Goal: Information Seeking & Learning: Find specific page/section

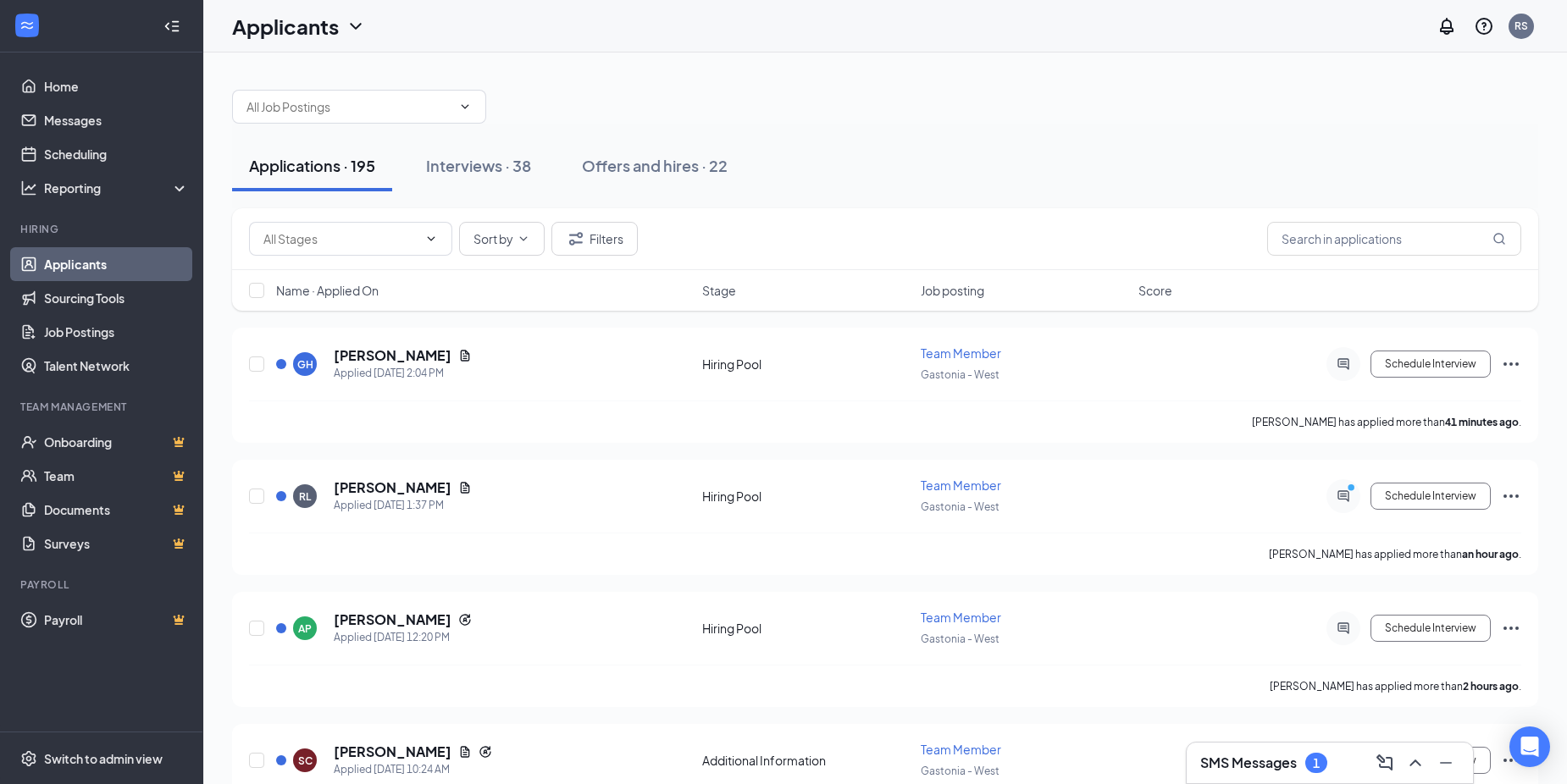
click at [1238, 753] on h3 "SMS Messages" at bounding box center [1248, 762] width 96 height 18
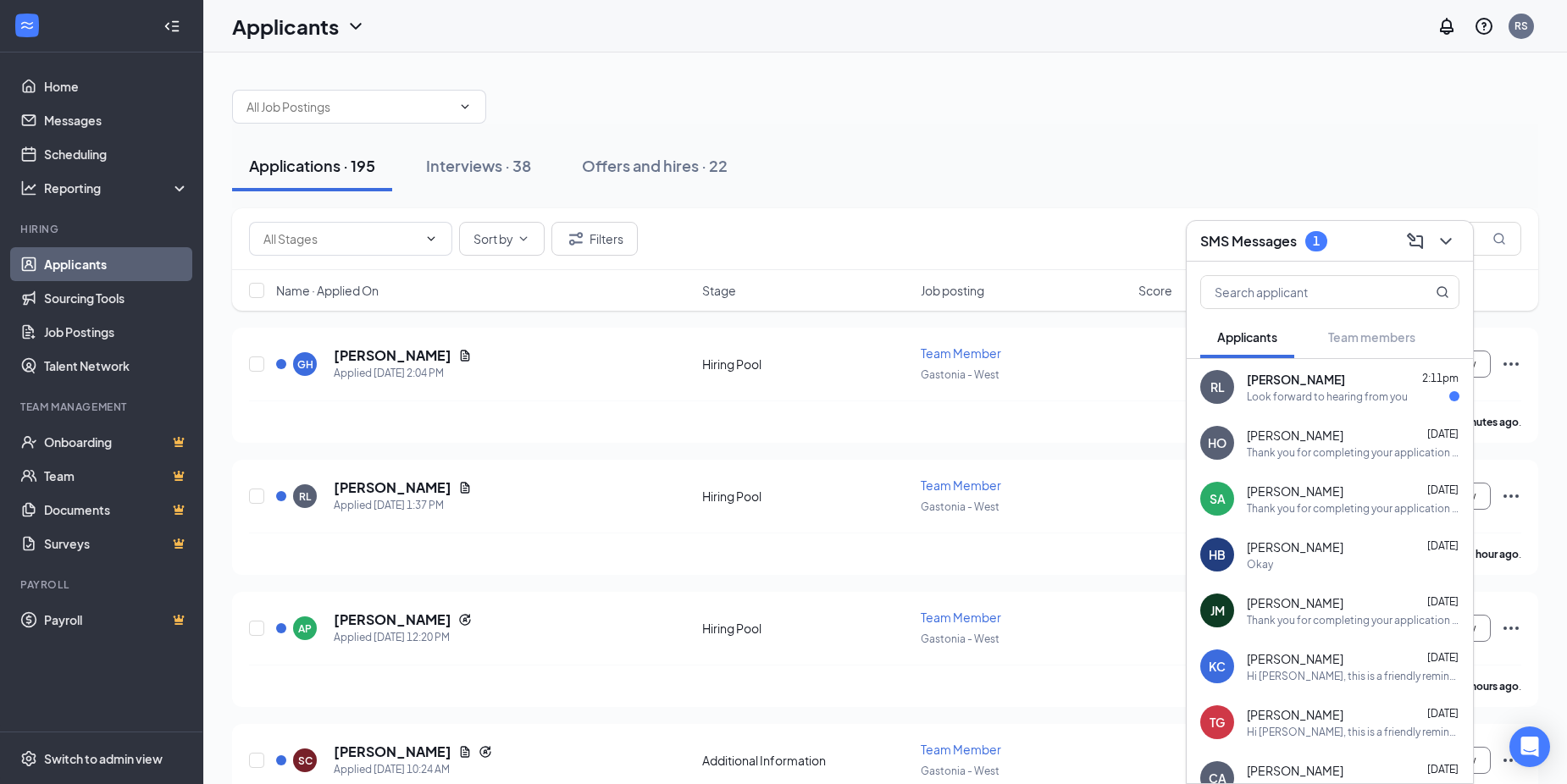
click at [1210, 246] on h3 "SMS Messages" at bounding box center [1248, 241] width 96 height 18
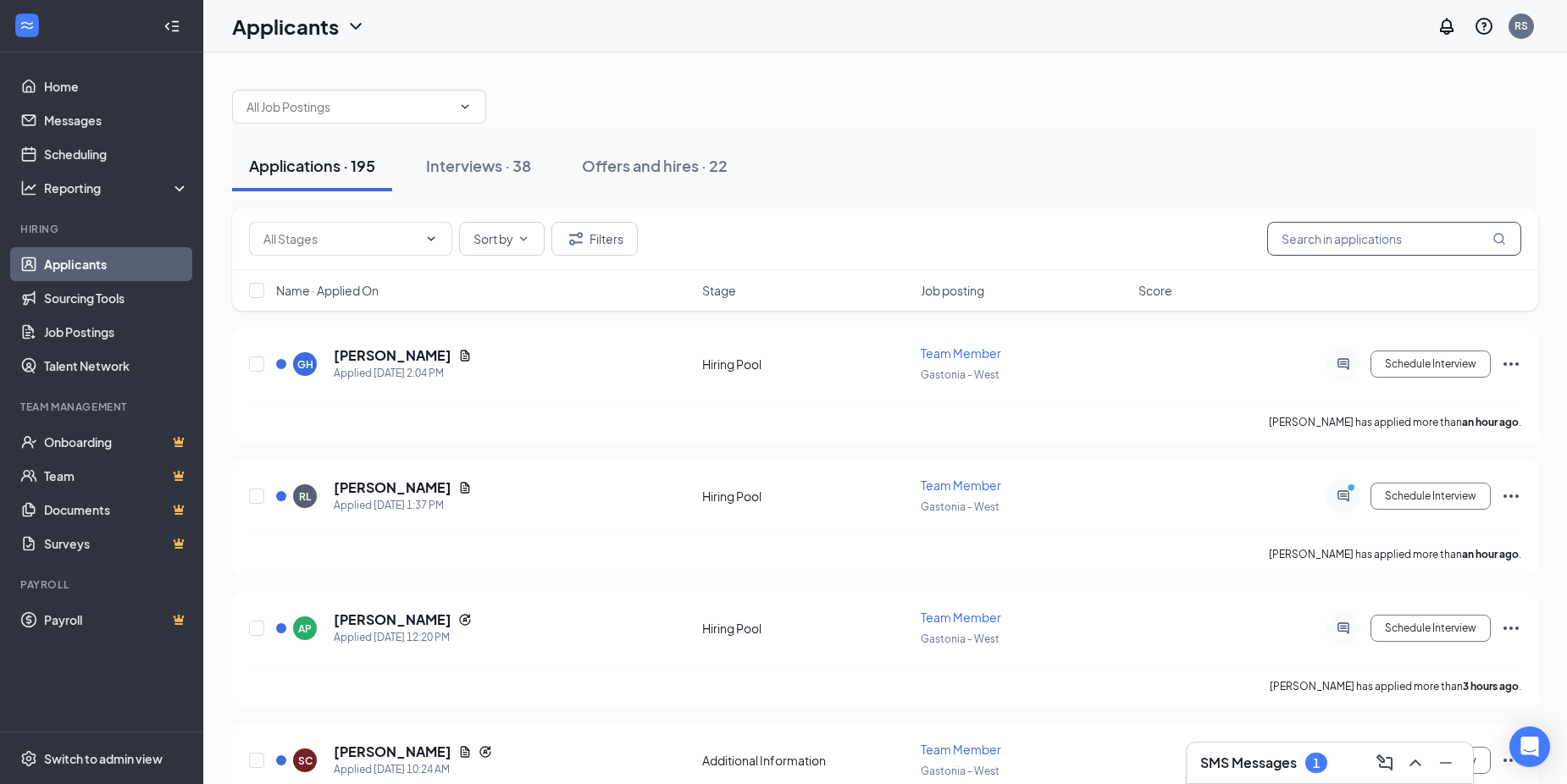
click at [1449, 232] on input "text" at bounding box center [1394, 239] width 254 height 34
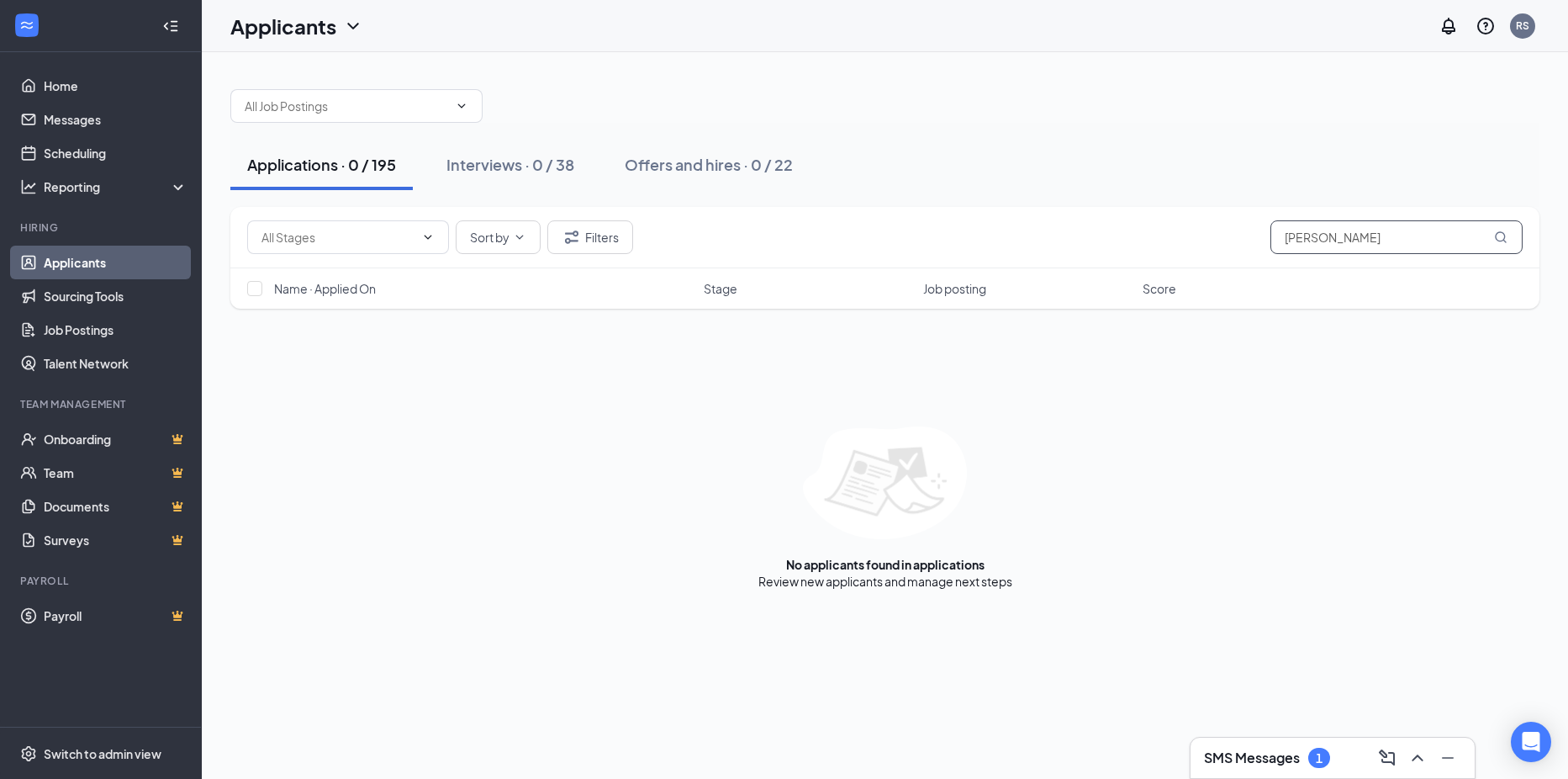
click at [1335, 249] on input "[PERSON_NAME]" at bounding box center [1396, 237] width 252 height 34
type input "r"
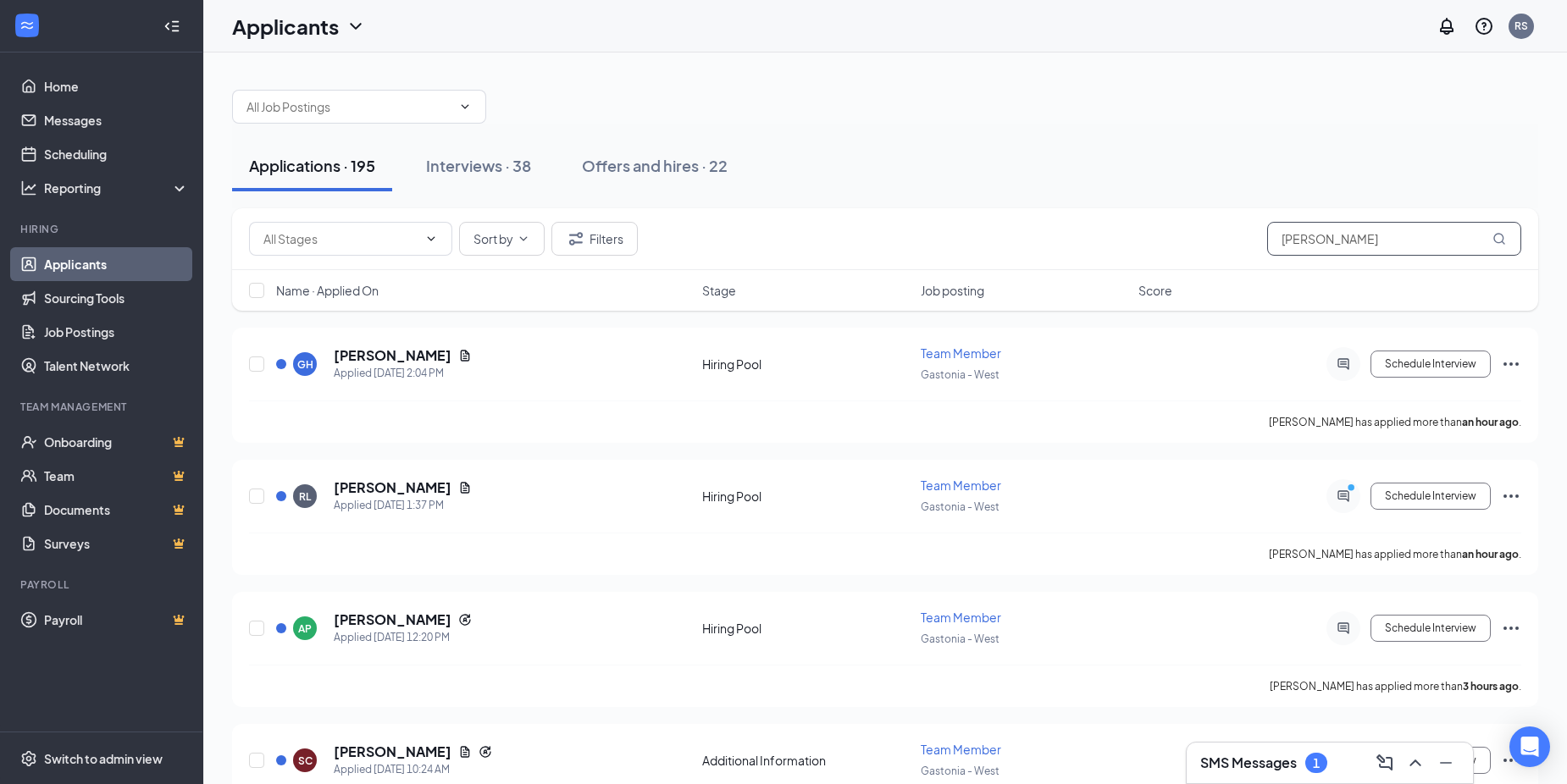
type input "[PERSON_NAME]"
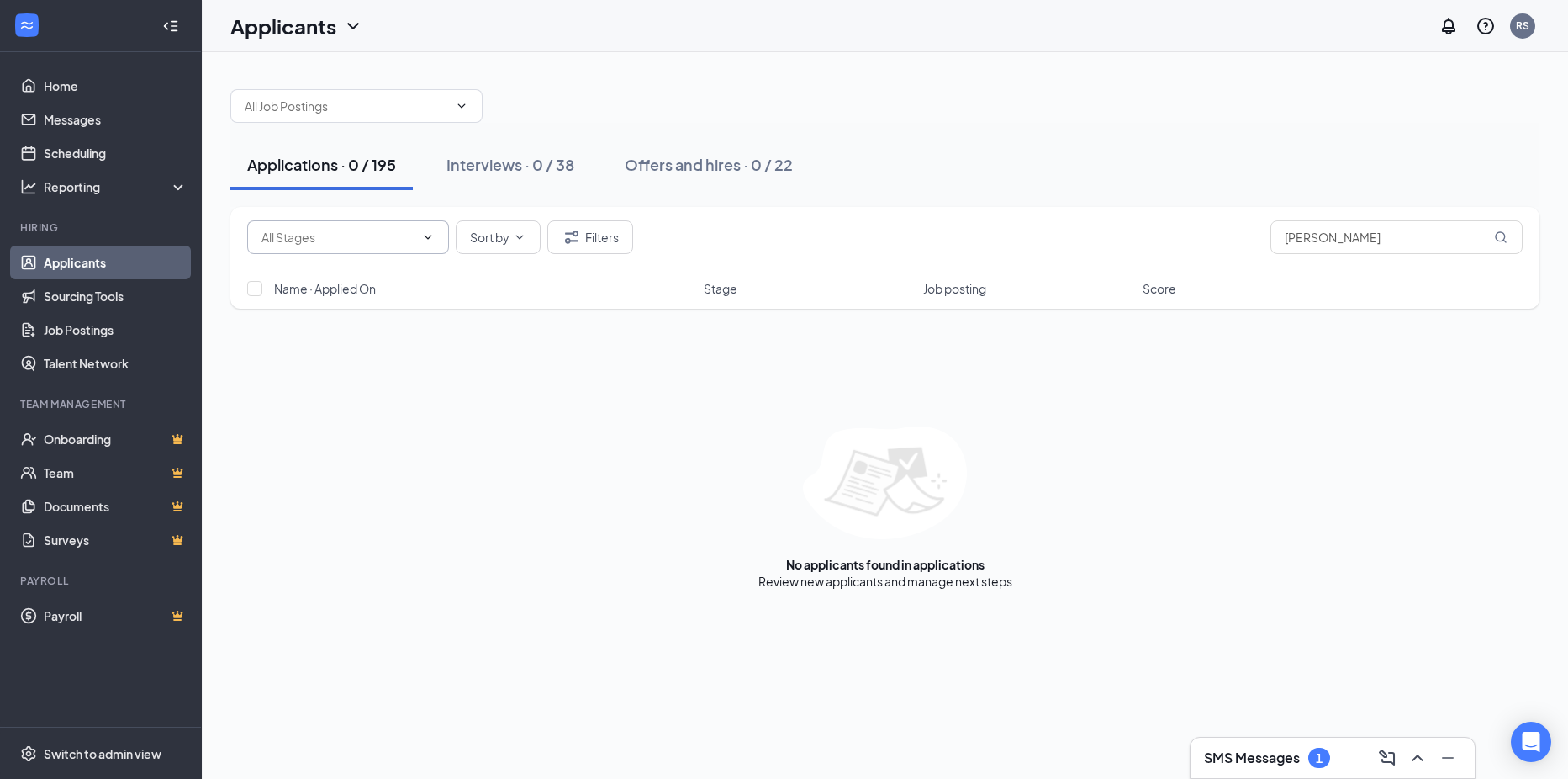
click at [412, 246] on input "text" at bounding box center [337, 236] width 153 height 18
click at [412, 311] on div "Availability (44)" at bounding box center [361, 308] width 174 height 18
click at [396, 236] on input "Availability (44)" at bounding box center [329, 236] width 136 height 18
click at [386, 335] on div "Hiring Pool (705)" at bounding box center [361, 346] width 201 height 39
type input "Hiring Pool (705)"
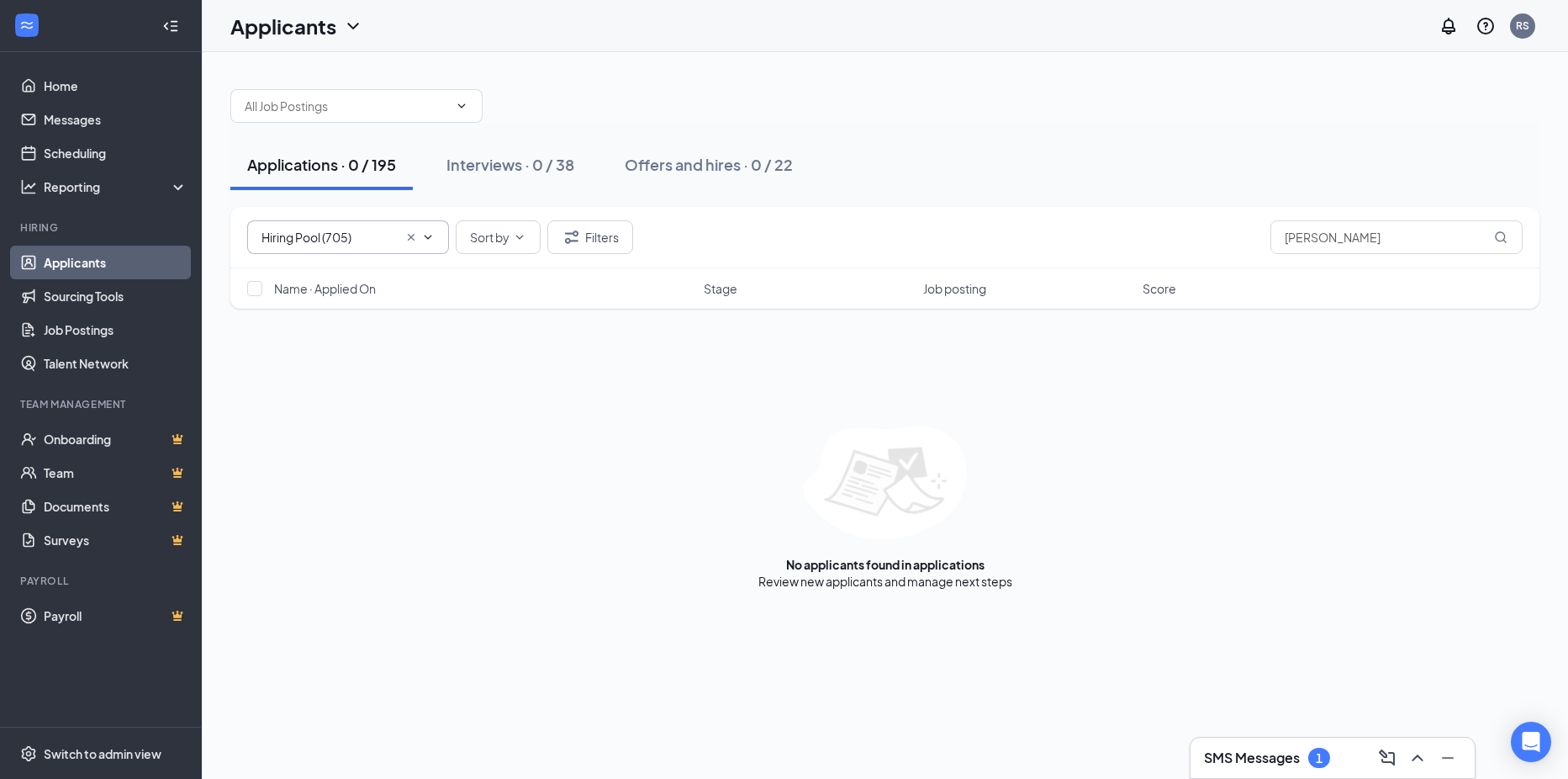
click at [390, 247] on span "Hiring Pool (705) Additional Information (237) Availability (44) Hiring Pool (7…" at bounding box center [347, 237] width 201 height 34
click at [414, 236] on icon "Cross" at bounding box center [412, 237] width 13 height 13
click at [587, 72] on div at bounding box center [885, 97] width 1309 height 50
click at [689, 78] on div at bounding box center [885, 97] width 1309 height 50
click at [1014, 89] on div at bounding box center [885, 97] width 1309 height 50
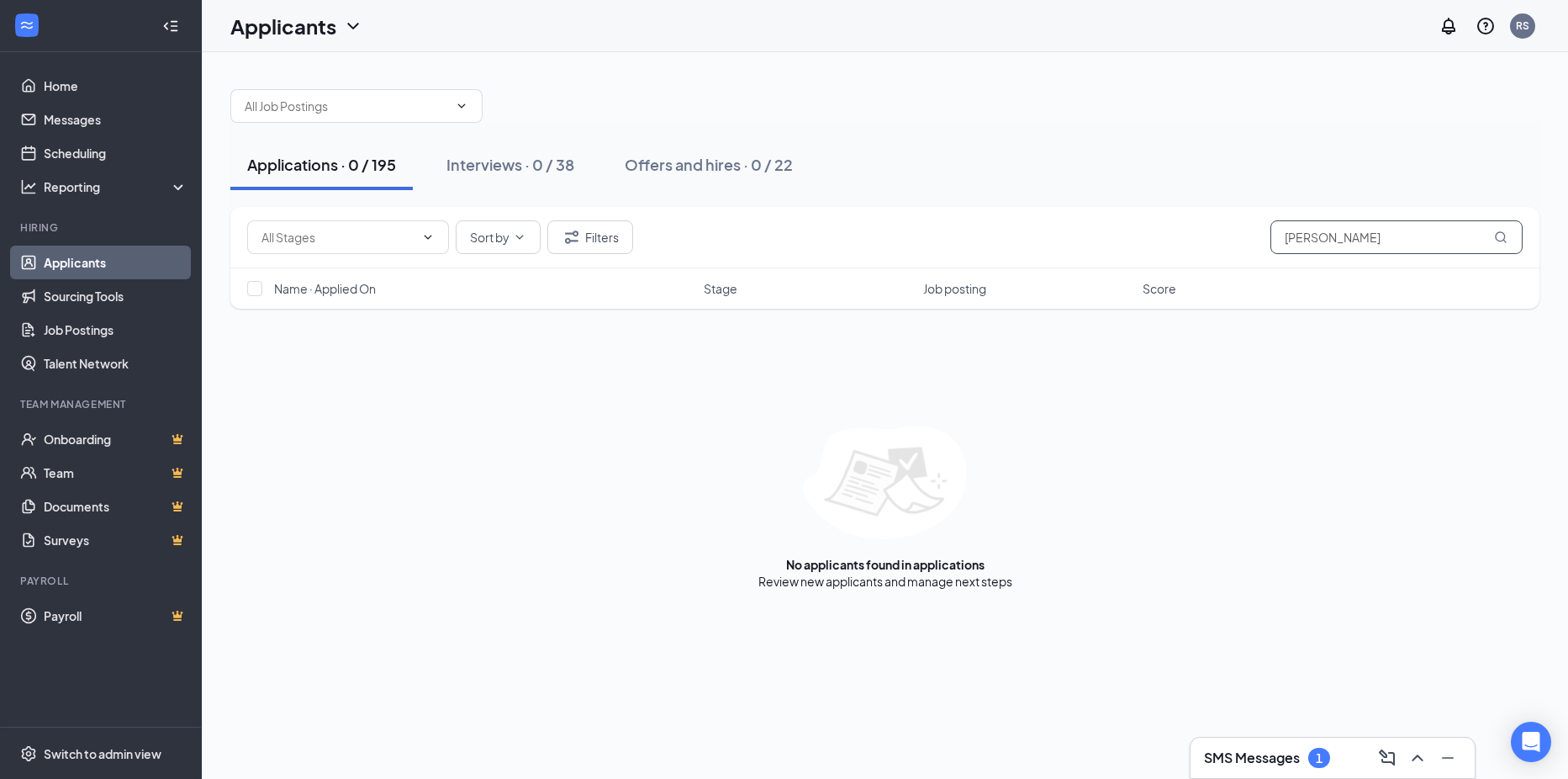
drag, startPoint x: 1360, startPoint y: 249, endPoint x: 1037, endPoint y: 216, distance: 324.7
click at [1048, 222] on div "Sort by Filters Randy" at bounding box center [884, 237] width 1275 height 34
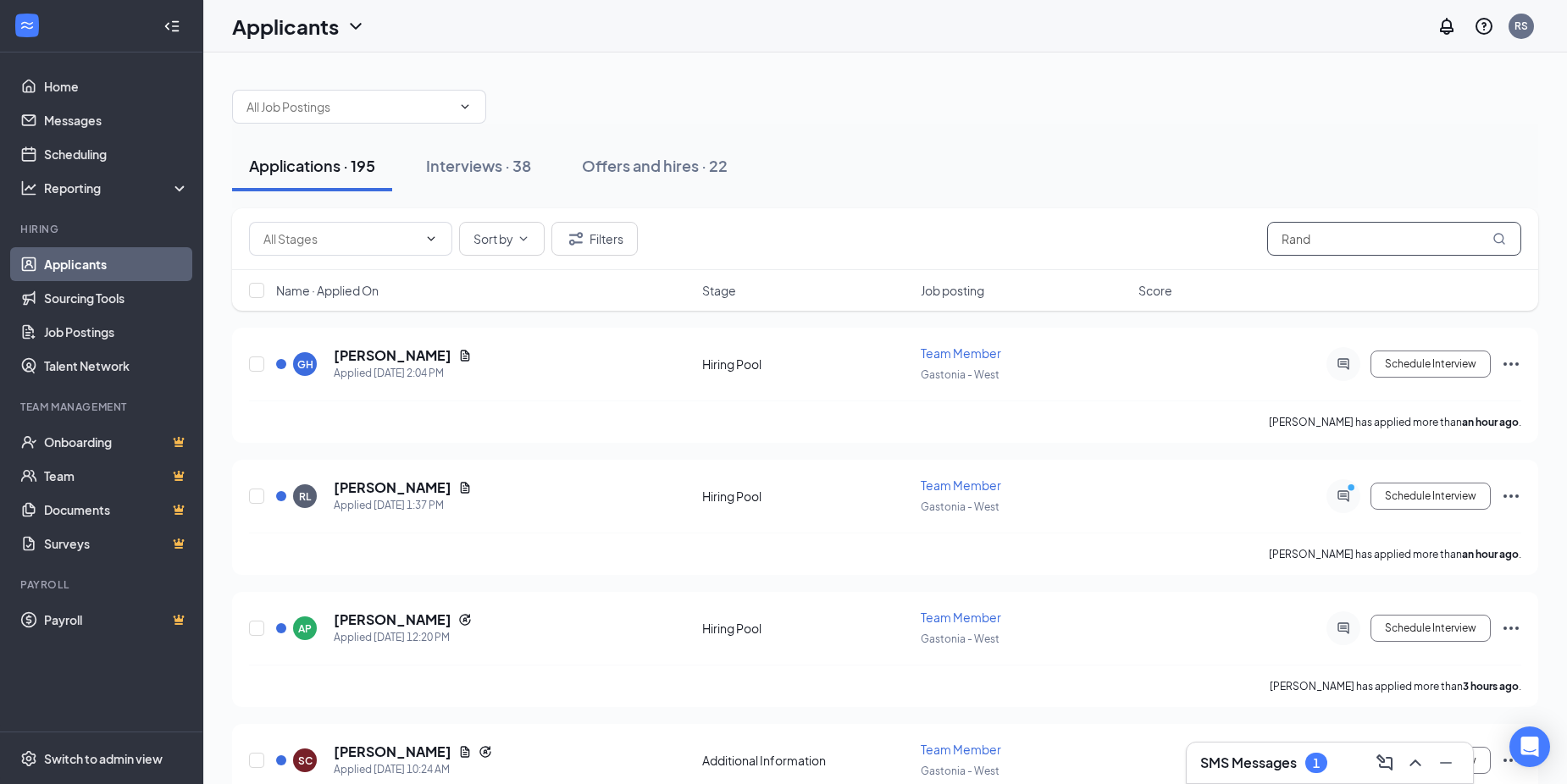
type input "[PERSON_NAME]"
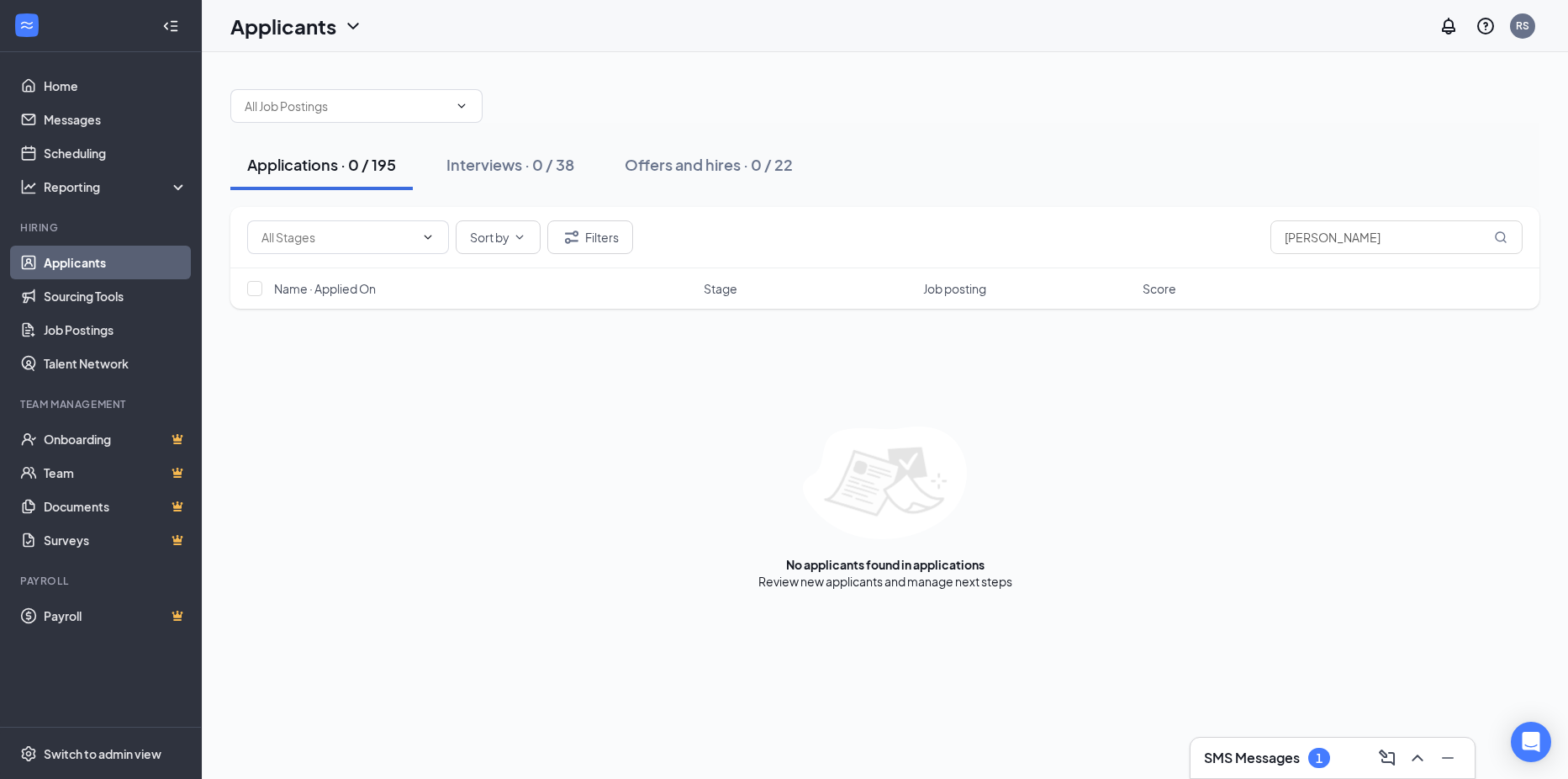
click at [1091, 170] on div "Applications · 0 / 195 Interviews · 0 / 38 Offers and hires · 0 / 22" at bounding box center [885, 165] width 1309 height 50
click at [1063, 464] on div "No applicants found in applications Review new applicants and manage next steps" at bounding box center [885, 507] width 1309 height 163
click at [1110, 443] on div "No applicants found in applications Review new applicants and manage next steps" at bounding box center [885, 507] width 1309 height 163
click at [1400, 246] on input "[PERSON_NAME]" at bounding box center [1396, 237] width 252 height 34
click at [1373, 192] on div "Applications · 0 / 195 Interviews · 0 / 38 Offers and hires · 0 / 22" at bounding box center [885, 164] width 1309 height 84
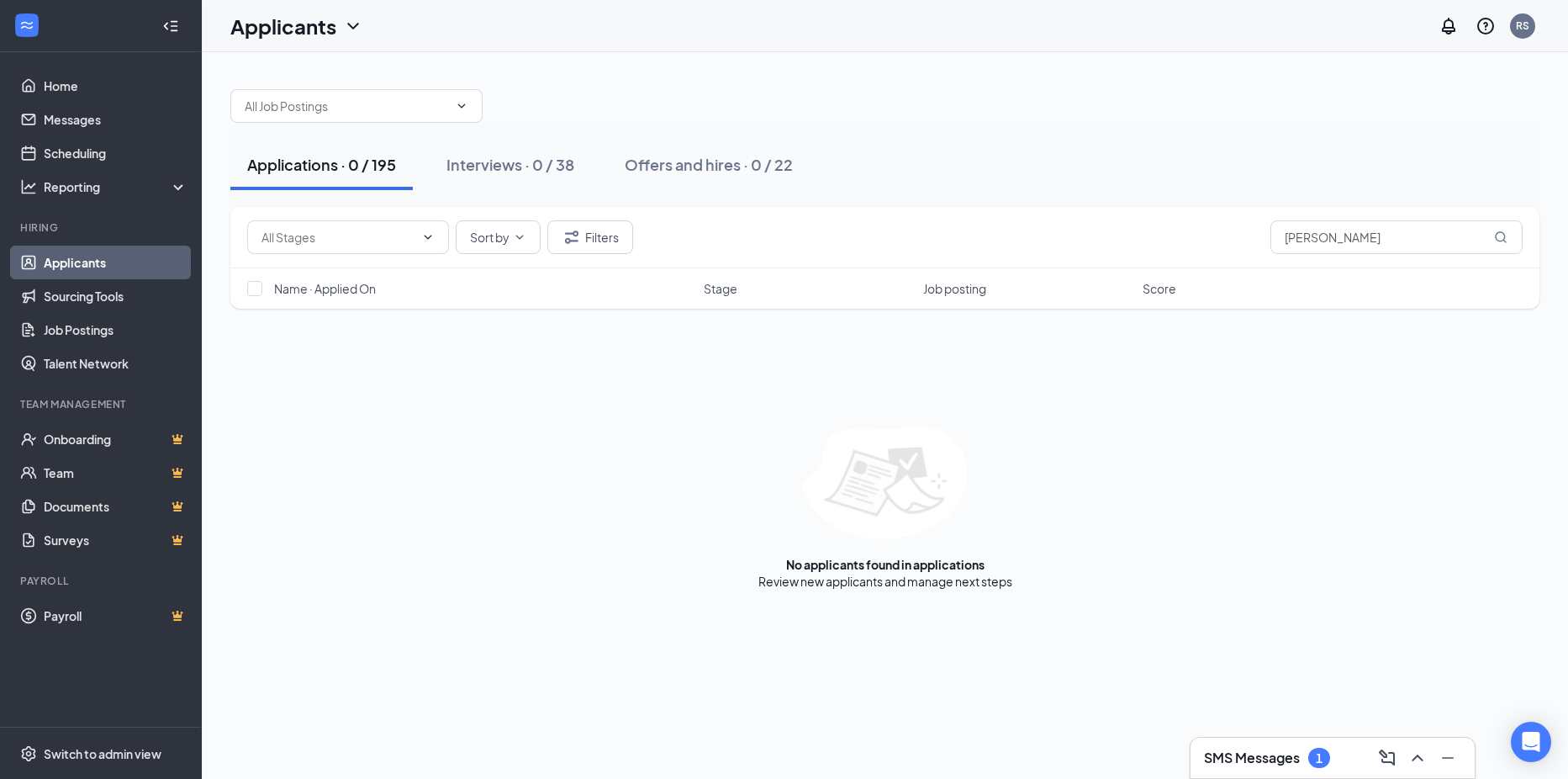
click at [1090, 157] on div "Applications · 0 / 195 Interviews · 0 / 38 Offers and hires · 0 / 22" at bounding box center [885, 165] width 1309 height 50
click at [1049, 127] on div "Applications · 0 / 195 Interviews · 0 / 38 Offers and hires · 0 / 22" at bounding box center [885, 164] width 1309 height 84
click at [1143, 134] on div "Applications · 0 / 195 Interviews · 0 / 38 Offers and hires · 0 / 22" at bounding box center [885, 164] width 1309 height 84
click at [1202, 102] on div at bounding box center [885, 97] width 1309 height 50
click at [1289, 67] on div "Applications · 0 / 195 Interviews · 0 / 38 Offers and hires · 0 / 22 Sort by Fi…" at bounding box center [884, 331] width 1366 height 557
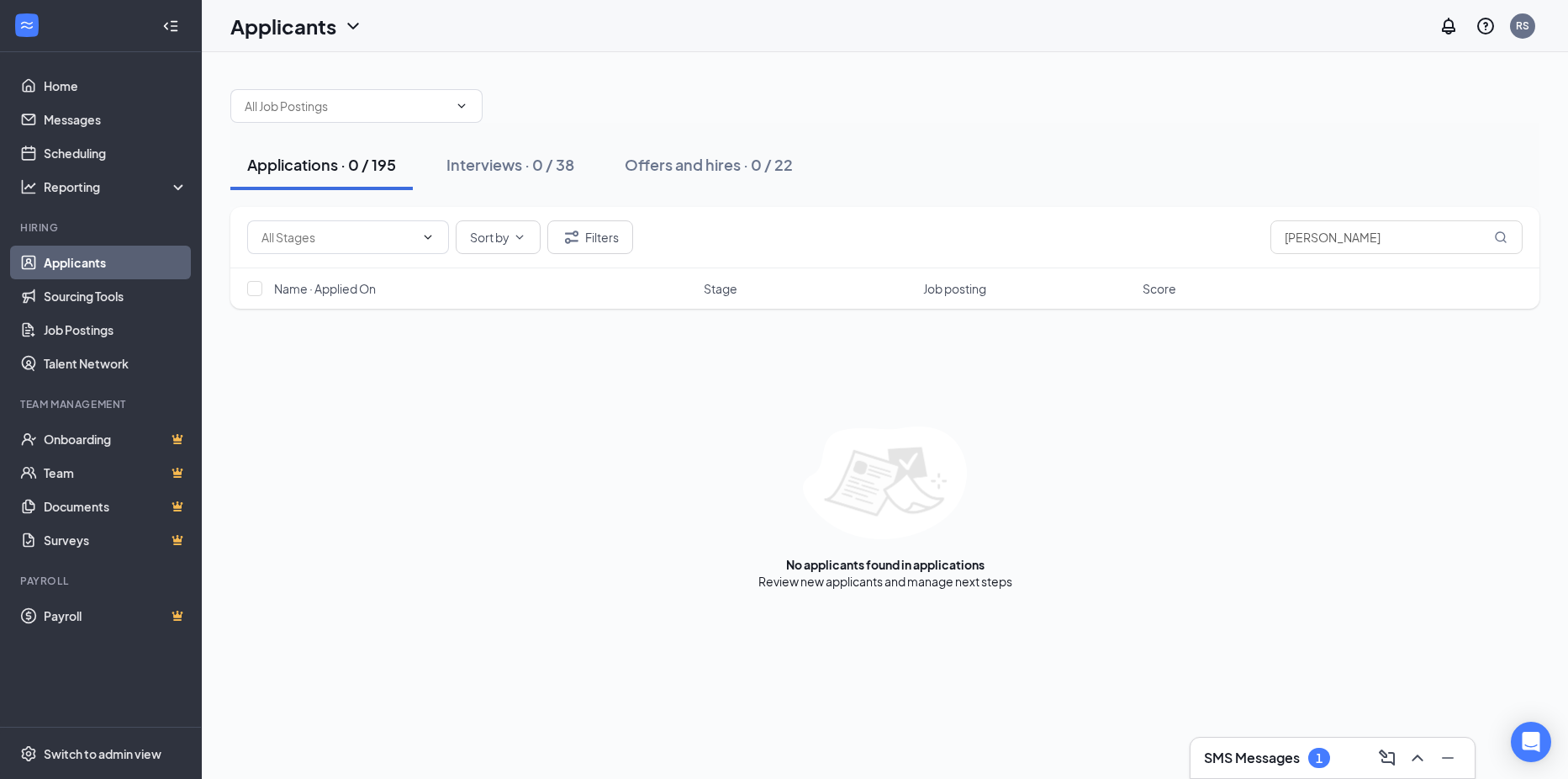
click at [1509, 72] on div at bounding box center [885, 97] width 1309 height 50
click at [938, 106] on div at bounding box center [885, 97] width 1309 height 50
click at [1079, 91] on div at bounding box center [885, 97] width 1309 height 50
click at [956, 128] on div "Applications · 0 / 195 Interviews · 0 / 38 Offers and hires · 0 / 22" at bounding box center [885, 164] width 1309 height 84
click at [807, 110] on div at bounding box center [885, 97] width 1309 height 50
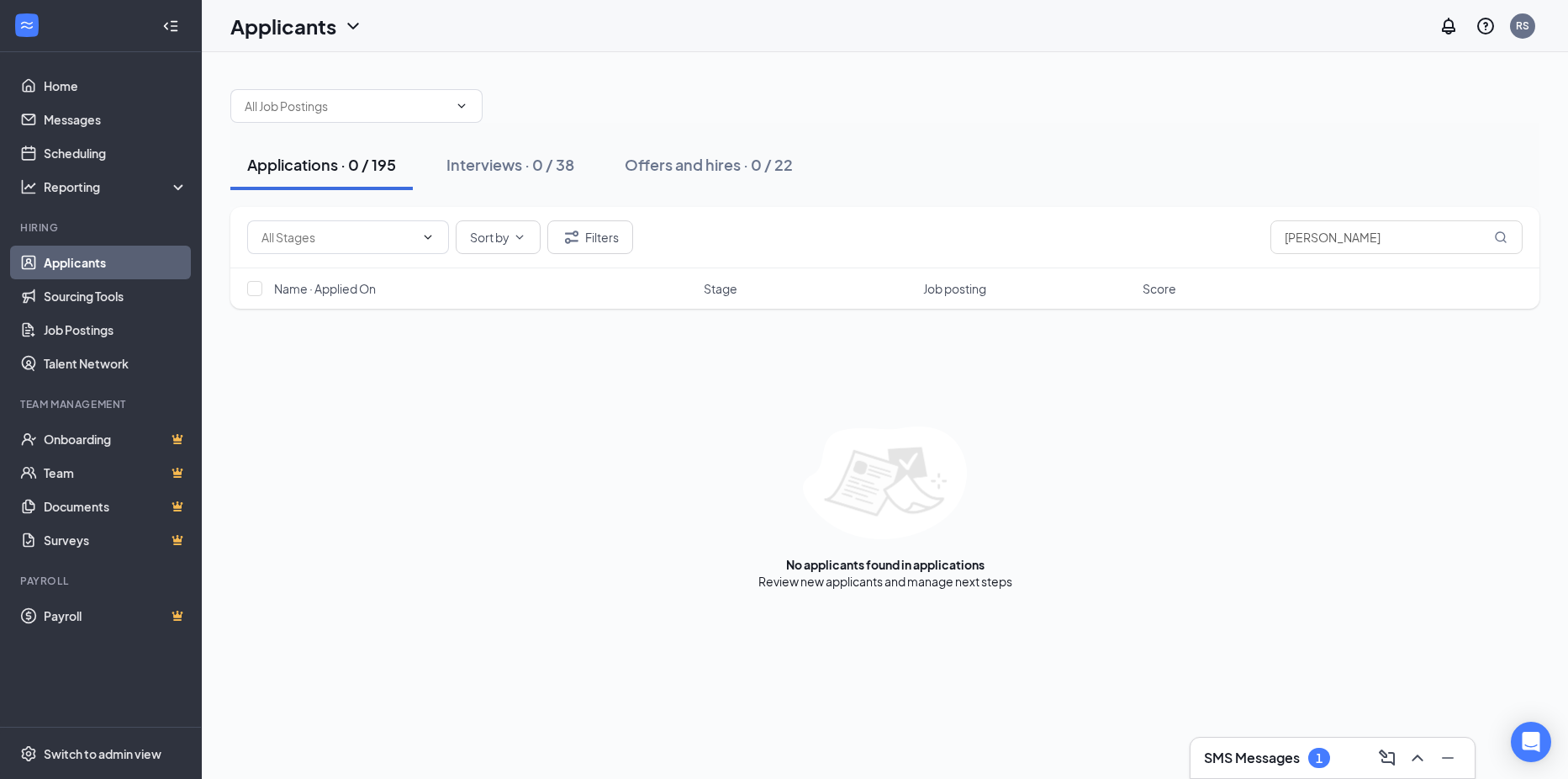
click at [1130, 171] on div "Applications · 0 / 195 Interviews · 0 / 38 Offers and hires · 0 / 22" at bounding box center [885, 165] width 1309 height 50
click at [825, 90] on div at bounding box center [885, 97] width 1309 height 50
click at [1030, 180] on div "Applications · 0 / 195 Interviews · 0 / 38 Offers and hires · 0 / 22" at bounding box center [885, 165] width 1309 height 50
click at [938, 129] on div "Applications · 0 / 195 Interviews · 0 / 38 Offers and hires · 0 / 22" at bounding box center [885, 164] width 1309 height 84
drag, startPoint x: 1306, startPoint y: 115, endPoint x: 1331, endPoint y: 113, distance: 25.1
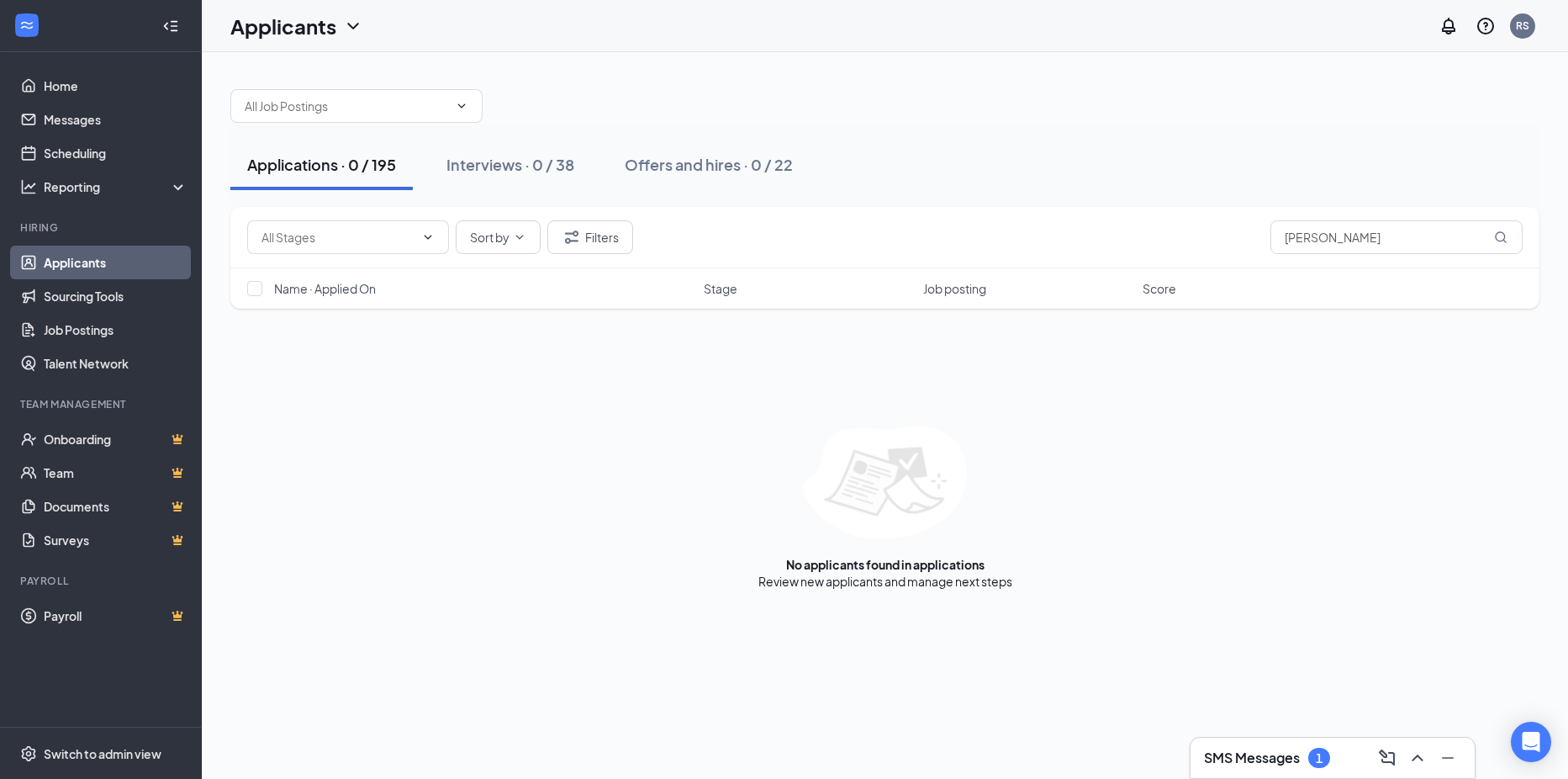
click at [1309, 115] on div at bounding box center [885, 97] width 1309 height 50
click at [1034, 112] on div at bounding box center [885, 97] width 1309 height 50
click at [1486, 117] on div at bounding box center [885, 97] width 1309 height 50
click at [927, 86] on div at bounding box center [885, 97] width 1309 height 50
click at [1152, 139] on div "Applications · 0 / 195 Interviews · 0 / 38 Offers and hires · 0 / 22" at bounding box center [885, 164] width 1309 height 84
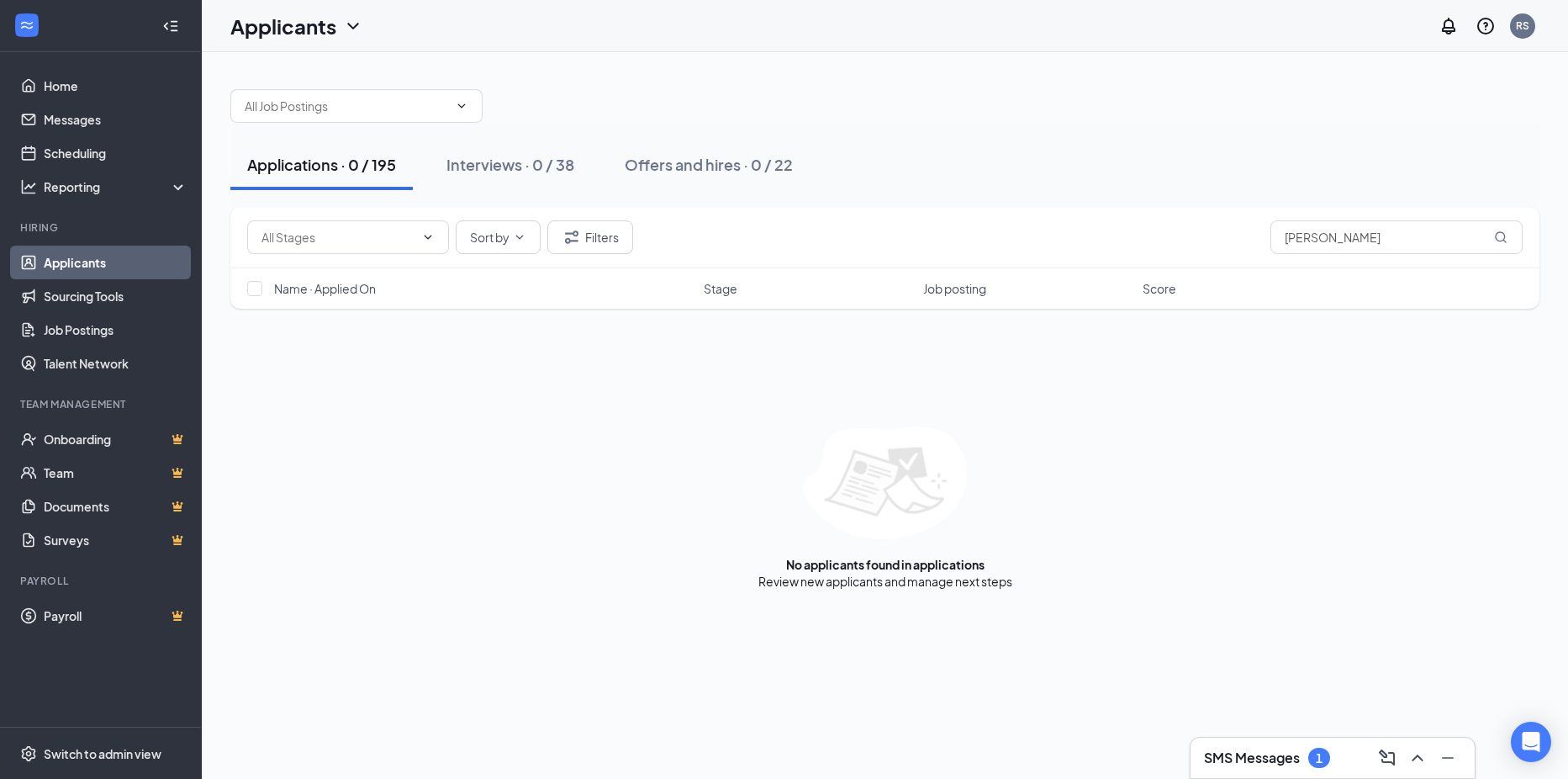
click at [1431, 120] on div at bounding box center [885, 97] width 1309 height 50
click at [1286, 139] on div "Applications · 0 / 195 Interviews · 0 / 38 Offers and hires · 0 / 22" at bounding box center [885, 164] width 1309 height 84
click at [951, 215] on div "Sort by Filters Randy" at bounding box center [885, 238] width 1309 height 62
click at [964, 229] on div "Sort by Filters Randy" at bounding box center [884, 237] width 1275 height 34
click at [822, 207] on div "Sort by Filters Randy" at bounding box center [885, 238] width 1309 height 62
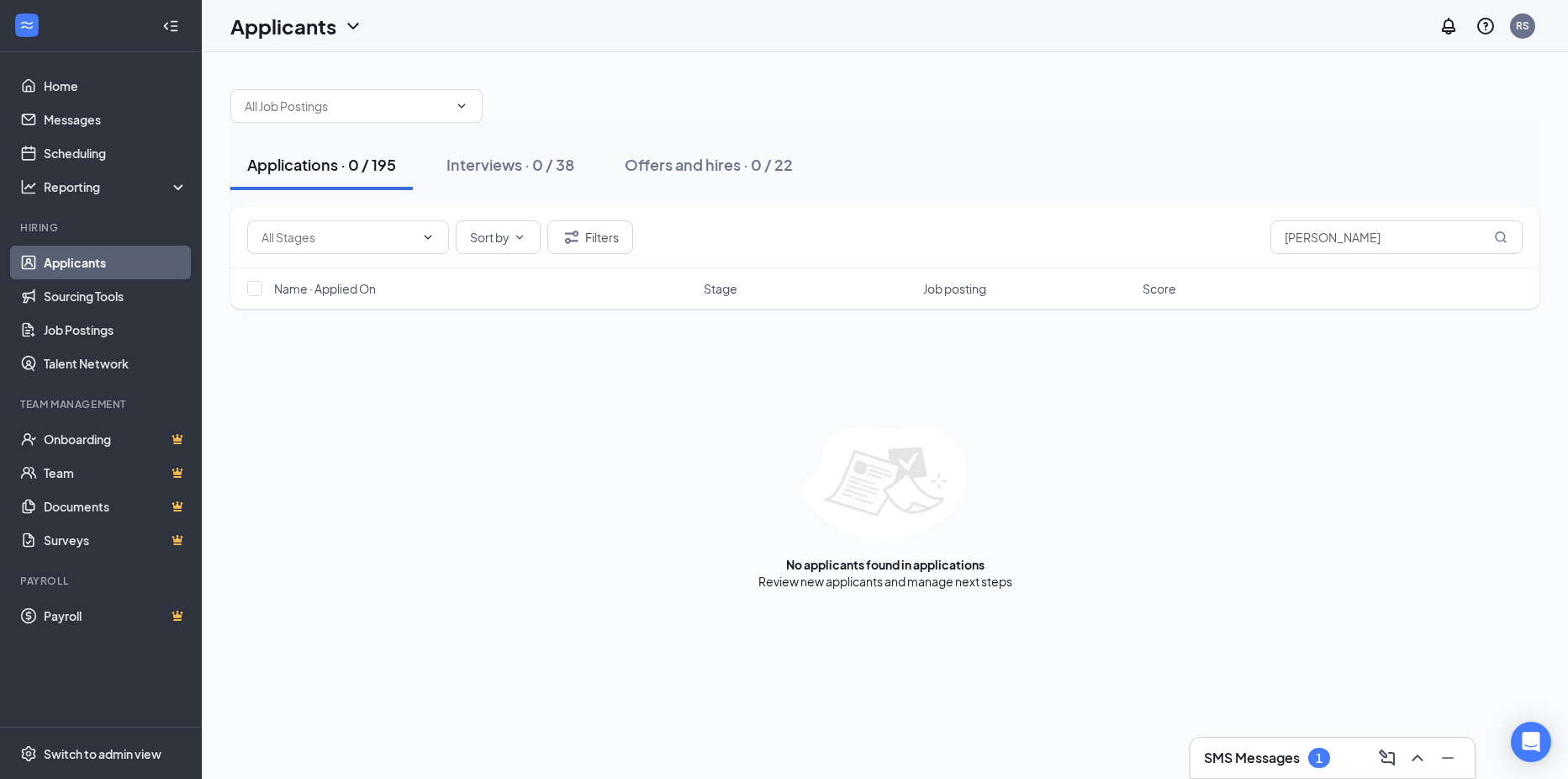
click at [879, 168] on div "Applications · 0 / 195 Interviews · 0 / 38 Offers and hires · 0 / 22" at bounding box center [885, 165] width 1309 height 50
click at [864, 228] on div "Sort by Filters Randy" at bounding box center [884, 237] width 1275 height 34
click at [839, 163] on div "Applications · 0 / 195 Interviews · 0 / 38 Offers and hires · 0 / 22" at bounding box center [885, 165] width 1309 height 50
click at [917, 150] on div "Applications · 0 / 195 Interviews · 0 / 38 Offers and hires · 0 / 22" at bounding box center [885, 165] width 1309 height 50
click at [943, 188] on div "Applications · 0 / 195 Interviews · 0 / 38 Offers and hires · 0 / 22" at bounding box center [885, 165] width 1309 height 50
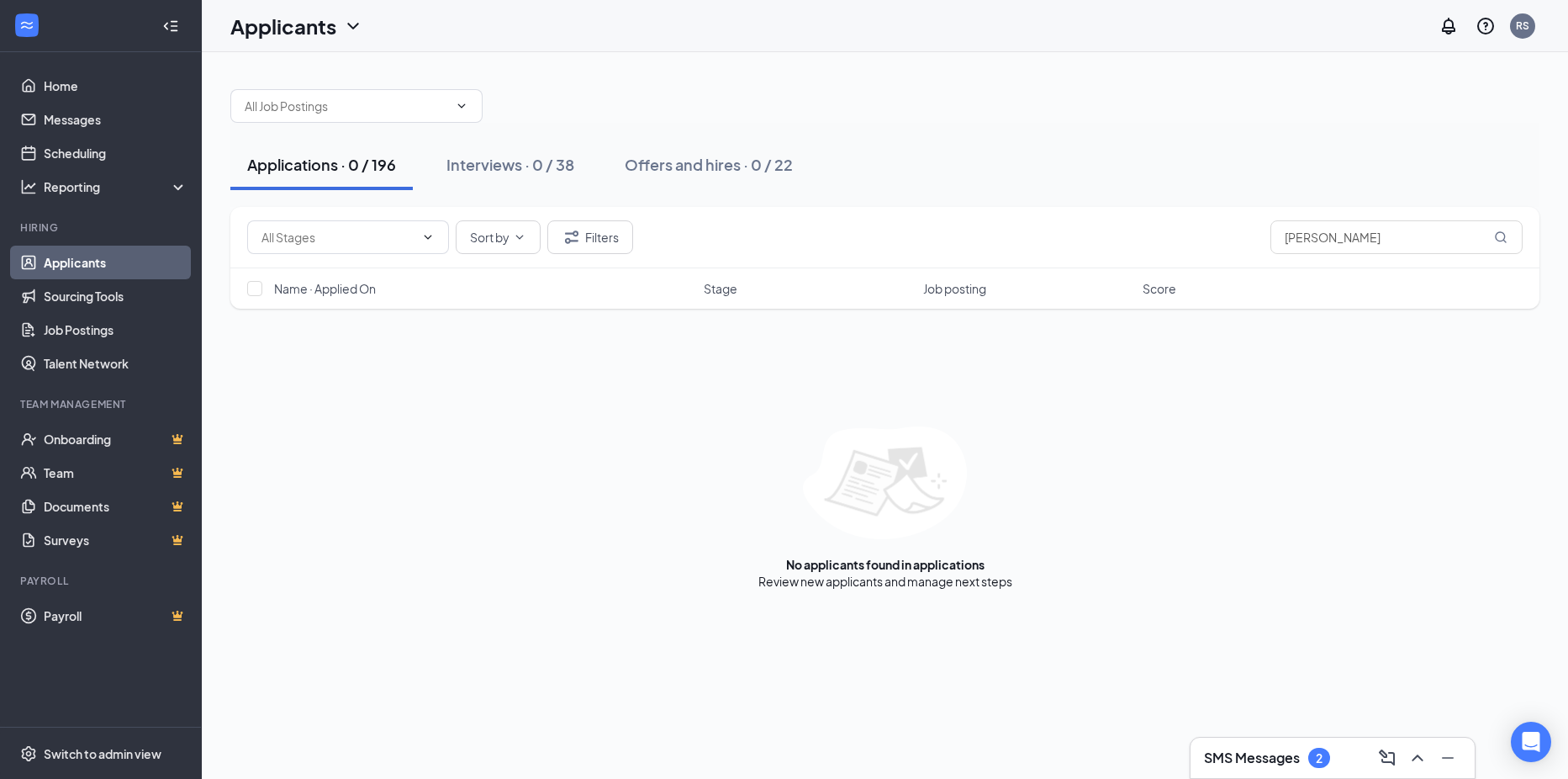
click at [1276, 753] on h3 "SMS Messages" at bounding box center [1251, 757] width 95 height 18
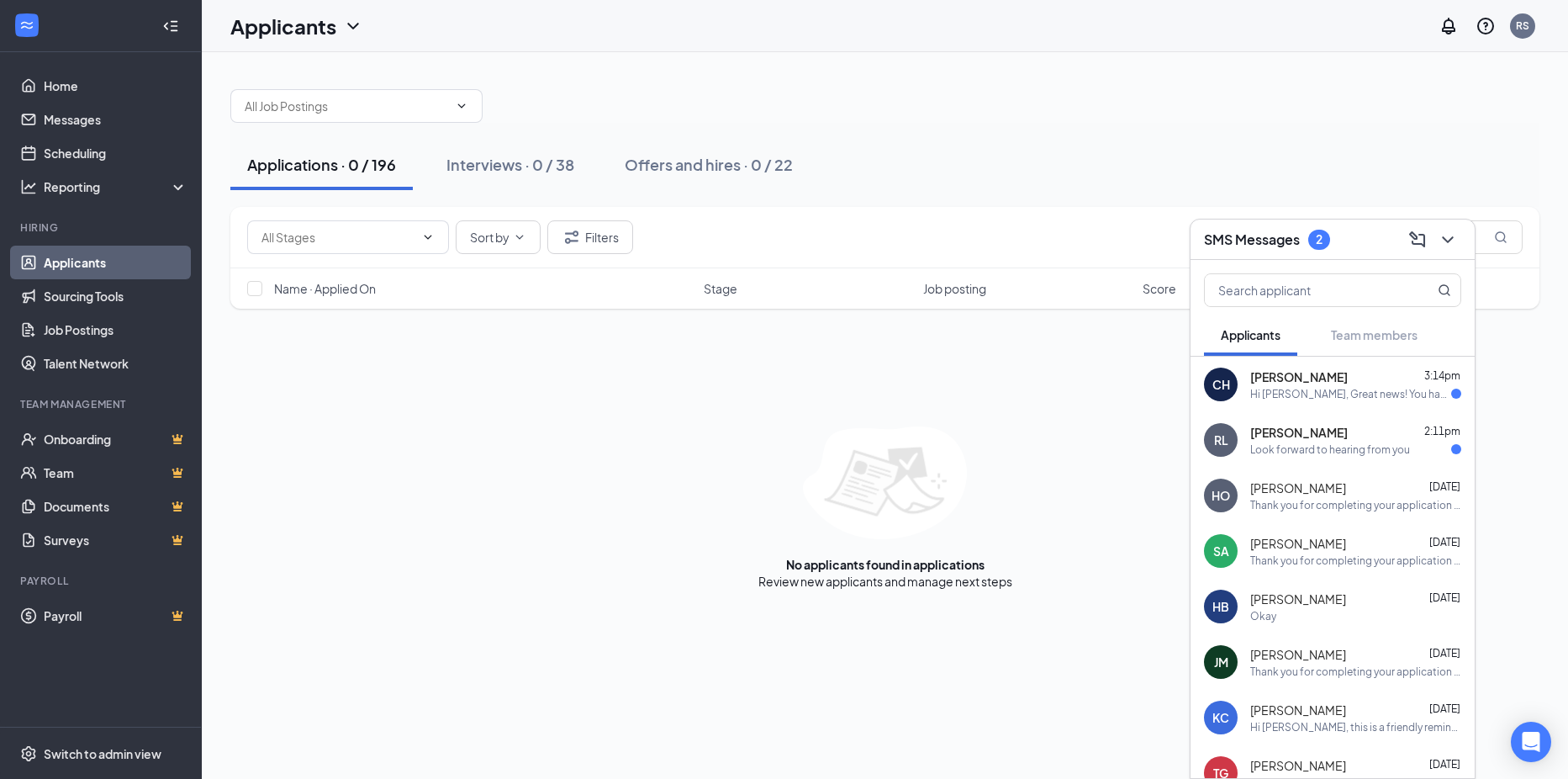
click at [1252, 240] on h3 "SMS Messages" at bounding box center [1251, 239] width 95 height 18
